Goal: Task Accomplishment & Management: Use online tool/utility

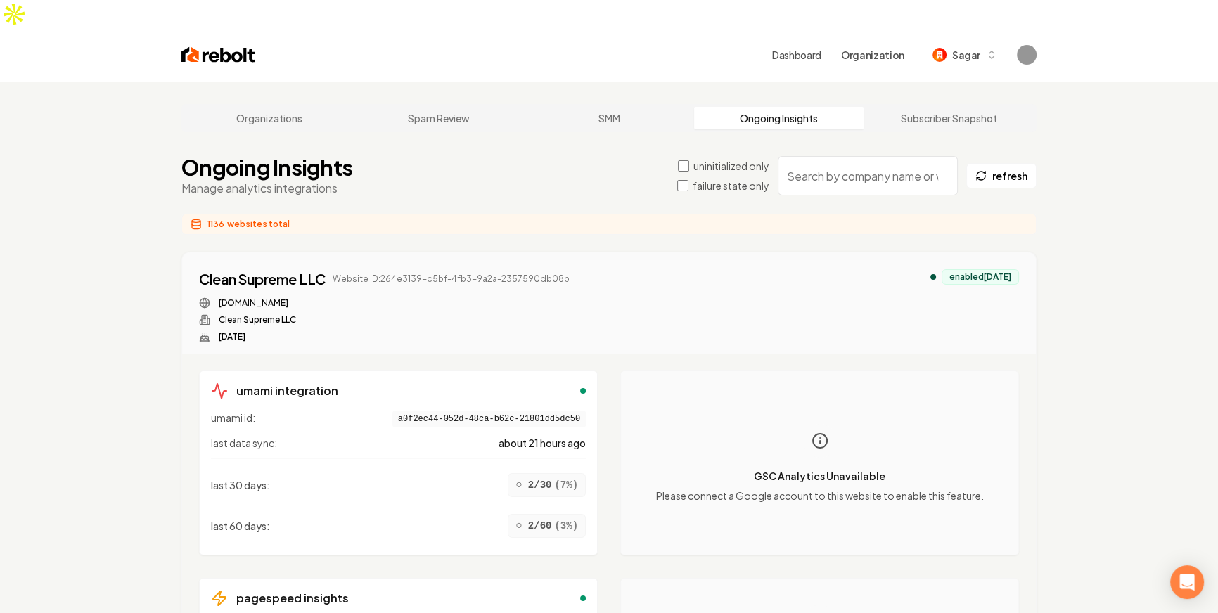
click at [722, 179] on label "failure state only" at bounding box center [731, 186] width 77 height 14
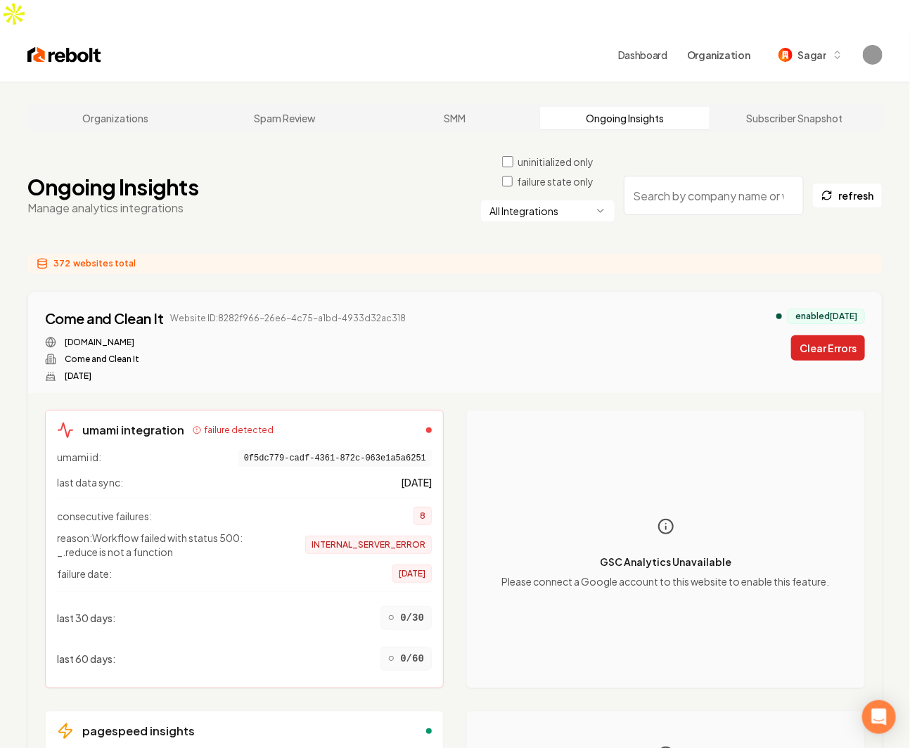
click at [811, 335] on button "Clear Errors" at bounding box center [828, 347] width 74 height 25
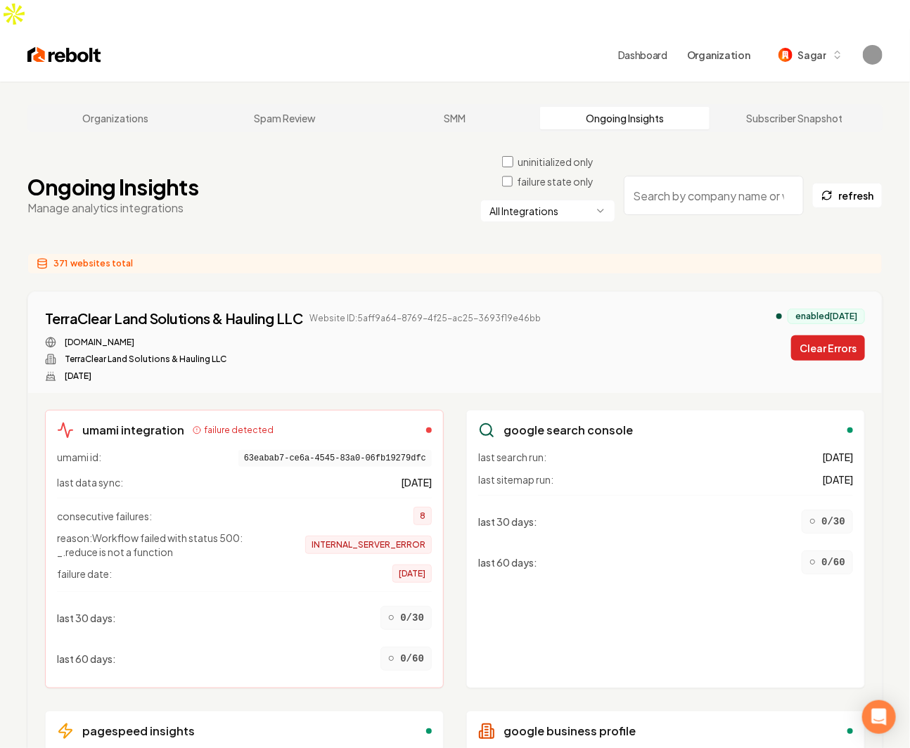
click at [823, 335] on button "Clear Errors" at bounding box center [828, 347] width 74 height 25
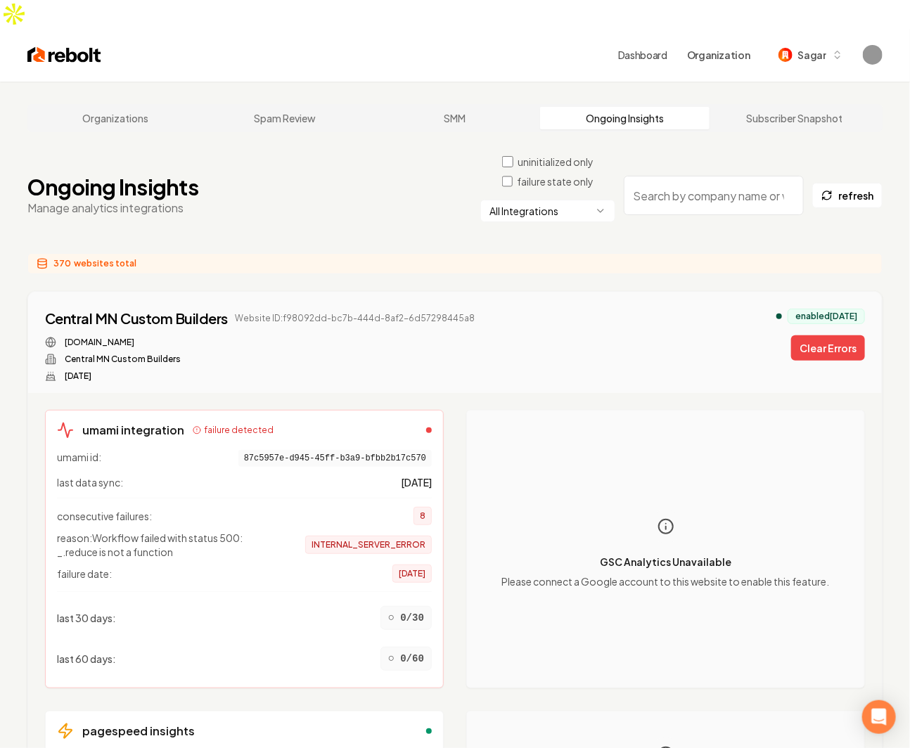
drag, startPoint x: 824, startPoint y: 327, endPoint x: 875, endPoint y: 743, distance: 419.4
click at [875, 612] on div "umami integration failure detected umami id: 87c5957e-d945-45ff-b3a9-bfbb2b17c5…" at bounding box center [455, 633] width 854 height 481
click at [591, 292] on div "Glacier Peak Cleaning Services Website ID: e2810234-d939-423a-9fcc-6ccb2ce7a9b0…" at bounding box center [455, 342] width 854 height 101
